Goal: Navigation & Orientation: Find specific page/section

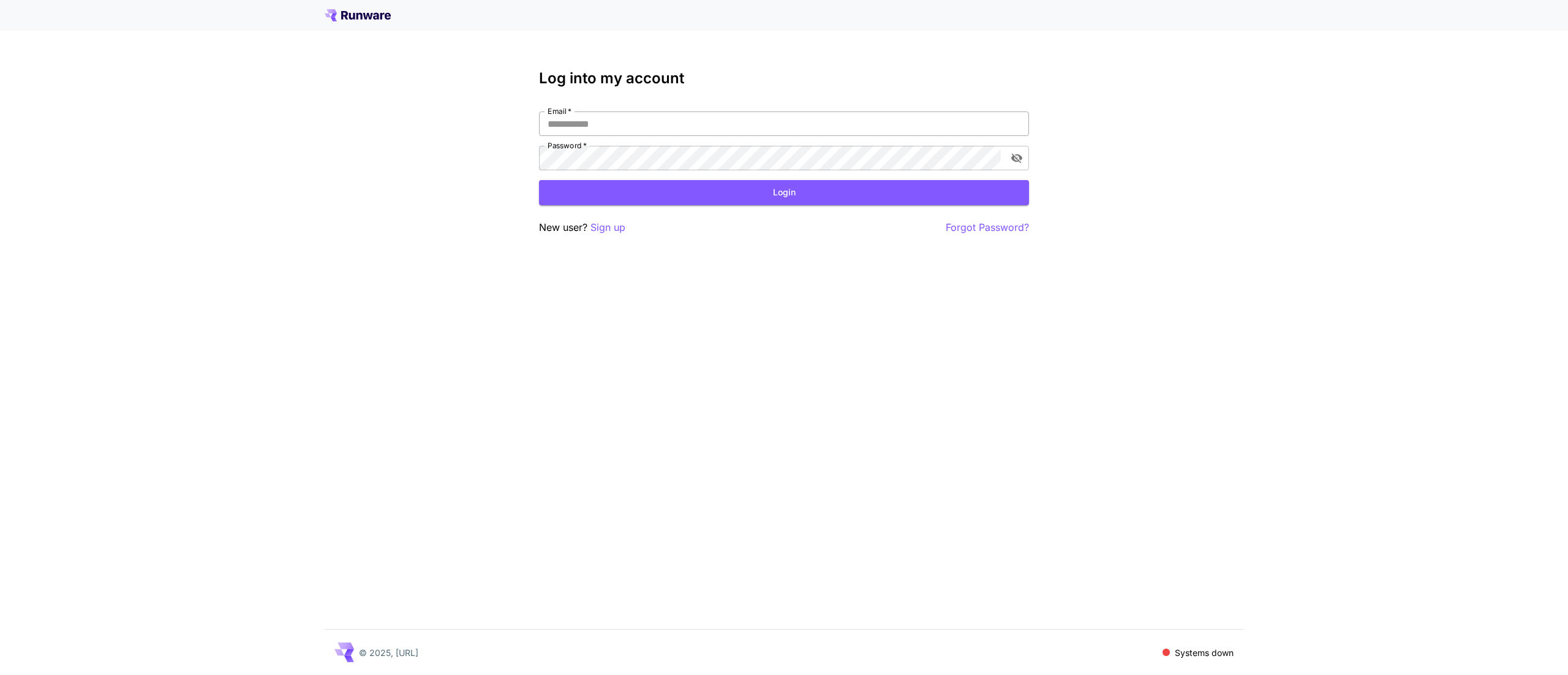
click at [700, 119] on input "Email   *" at bounding box center [784, 123] width 490 height 24
type input "**********"
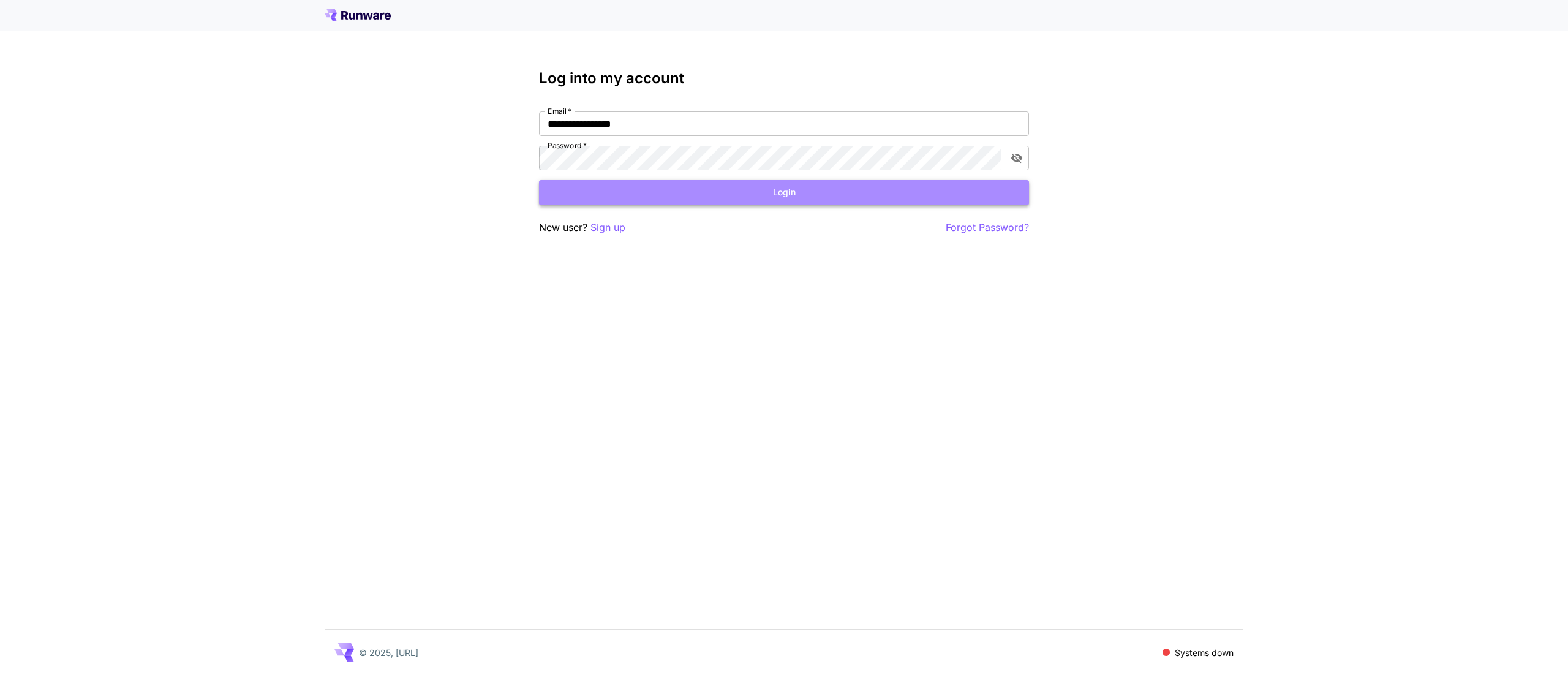
click at [825, 192] on button "Login" at bounding box center [784, 192] width 490 height 25
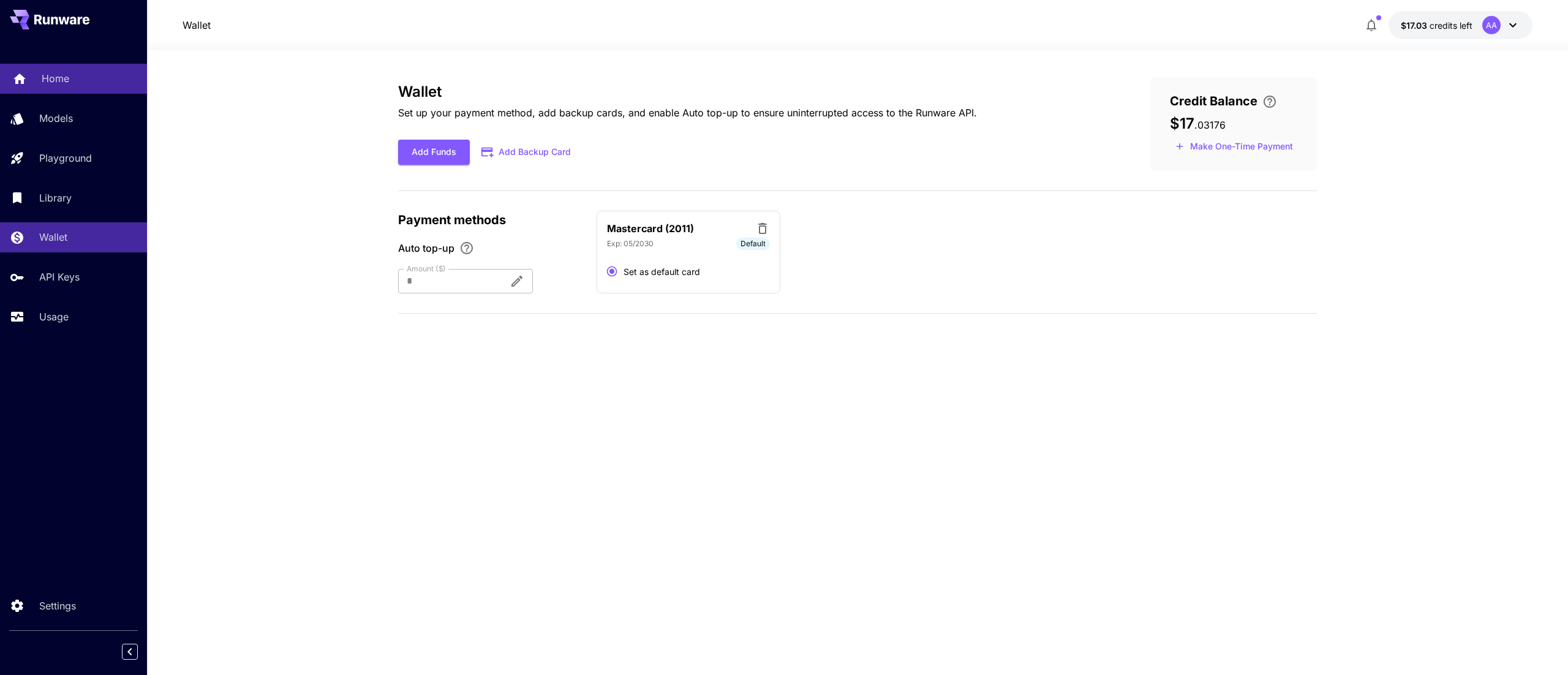
click at [67, 71] on p "Home" at bounding box center [55, 78] width 27 height 14
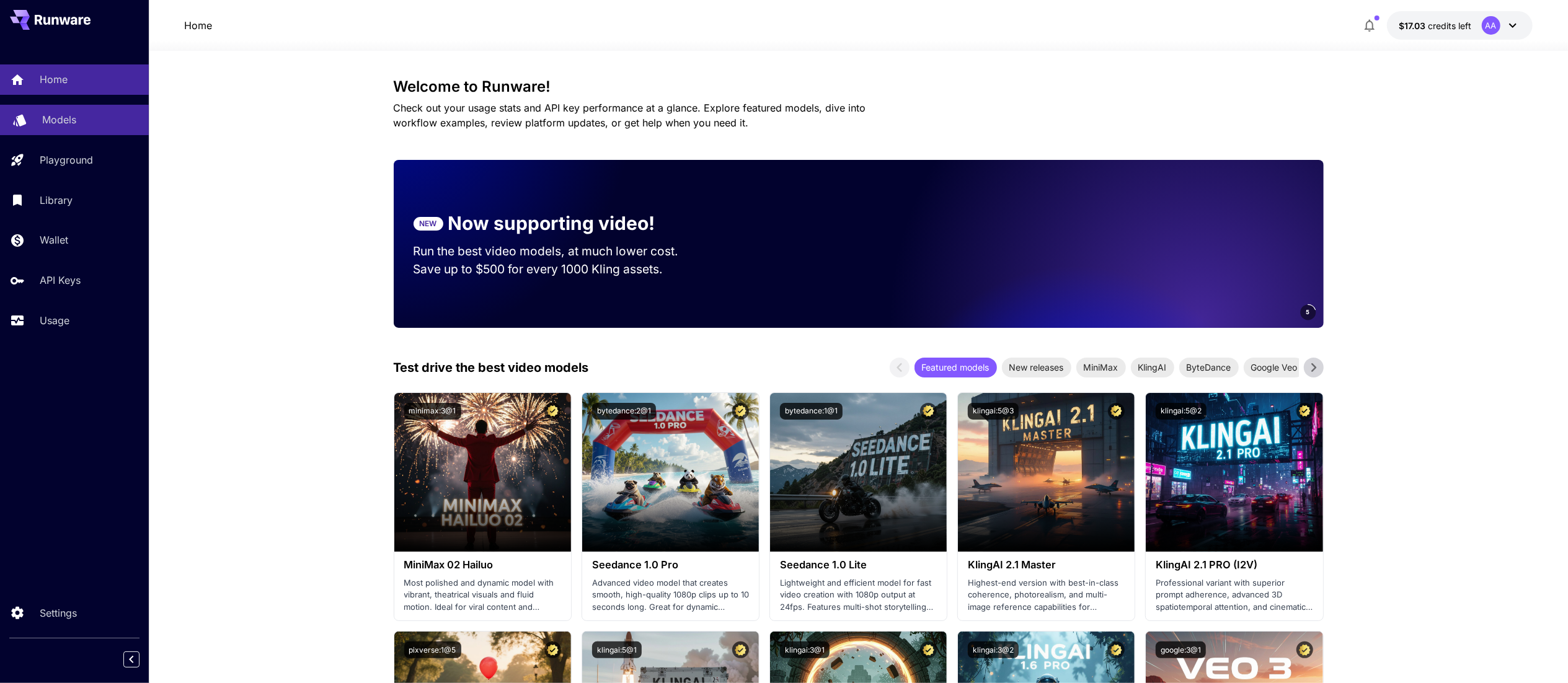
click at [46, 105] on link "Models" at bounding box center [74, 120] width 149 height 31
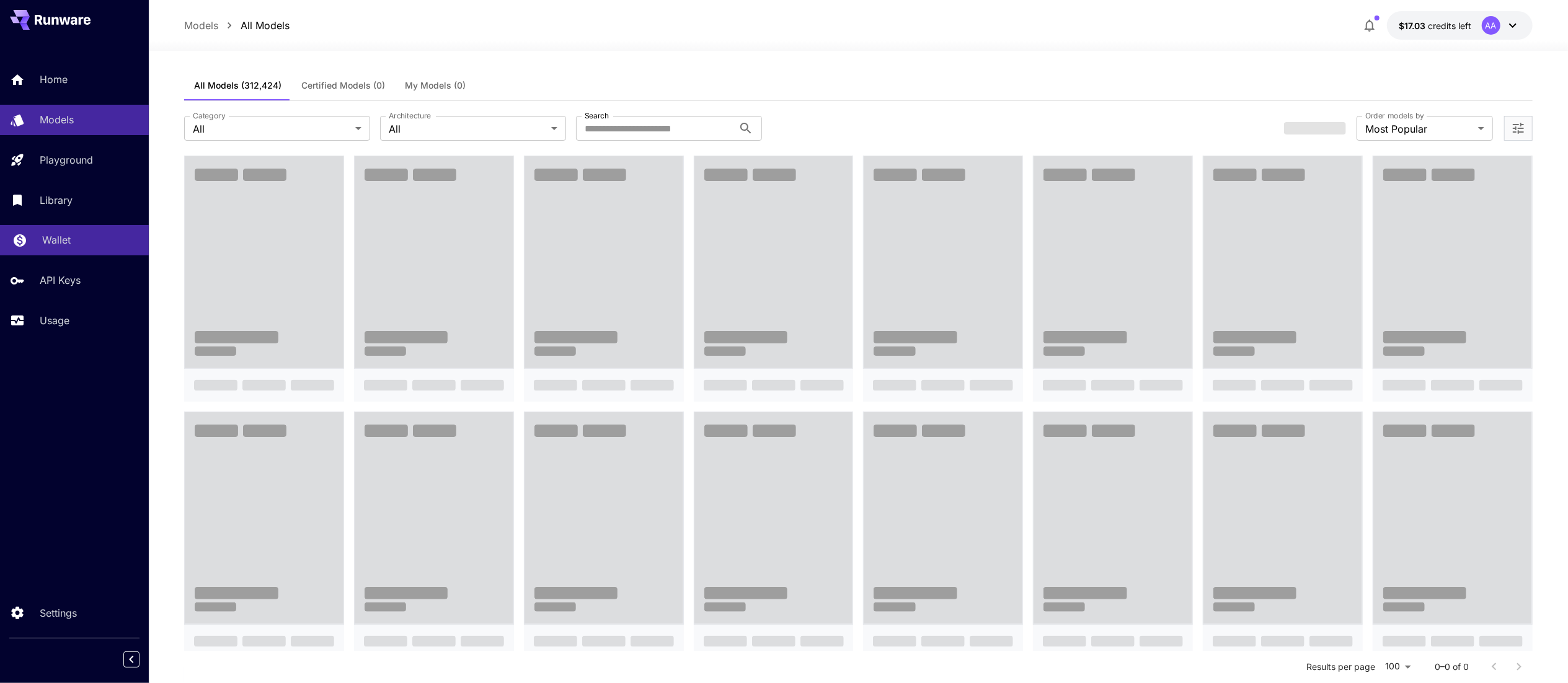
click at [67, 238] on p "Wallet" at bounding box center [56, 239] width 28 height 15
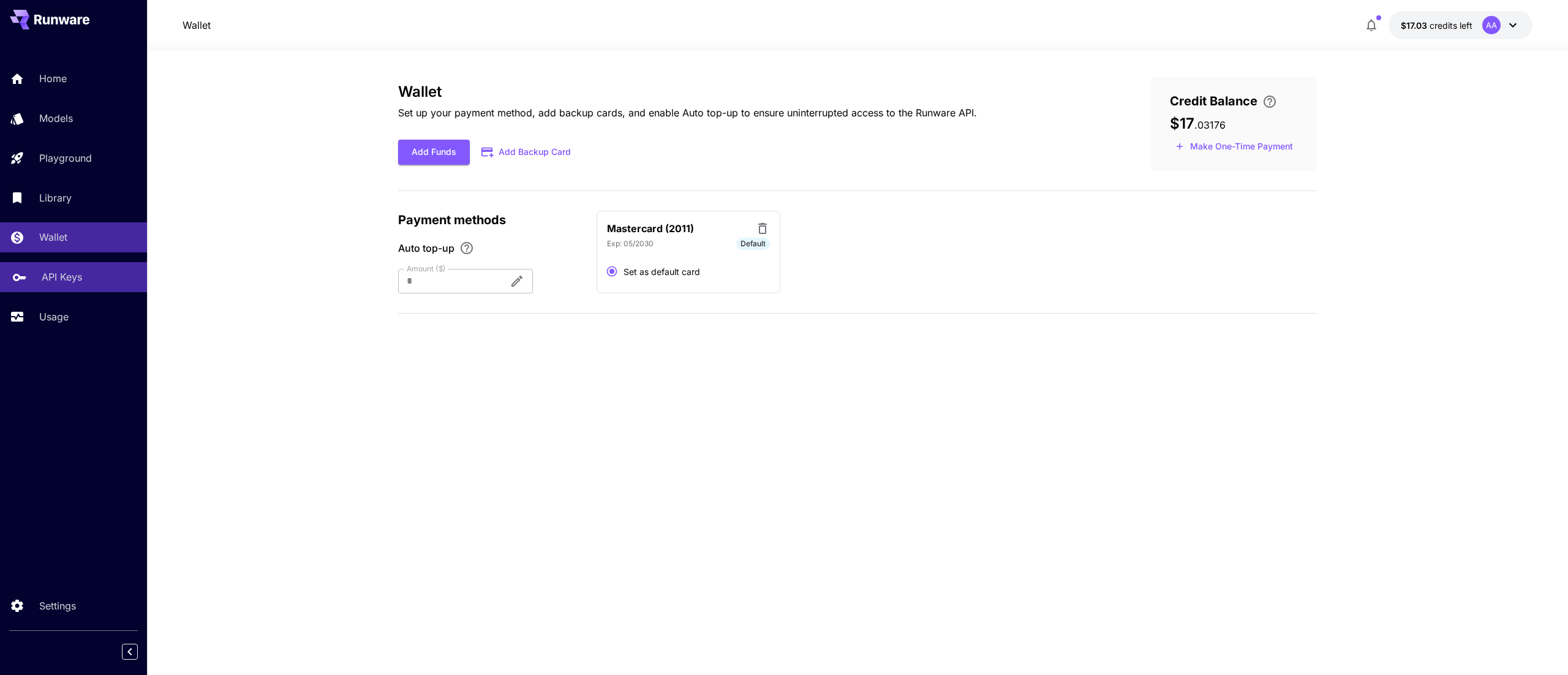
click at [42, 284] on p "API Keys" at bounding box center [61, 277] width 40 height 14
